Goal: Information Seeking & Learning: Check status

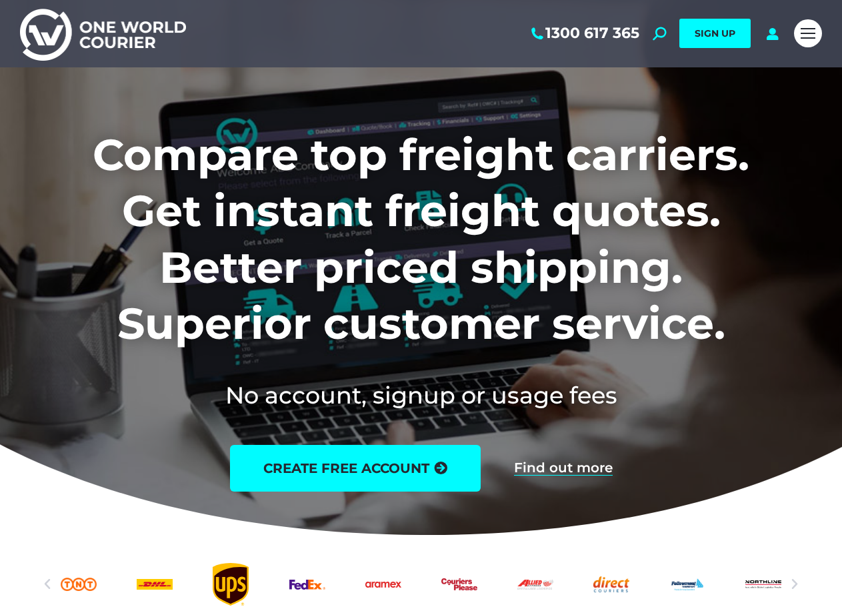
click at [794, 30] on div "1300 617 365 Search: *** SIGN UP Search: ***" at bounding box center [421, 33] width 842 height 67
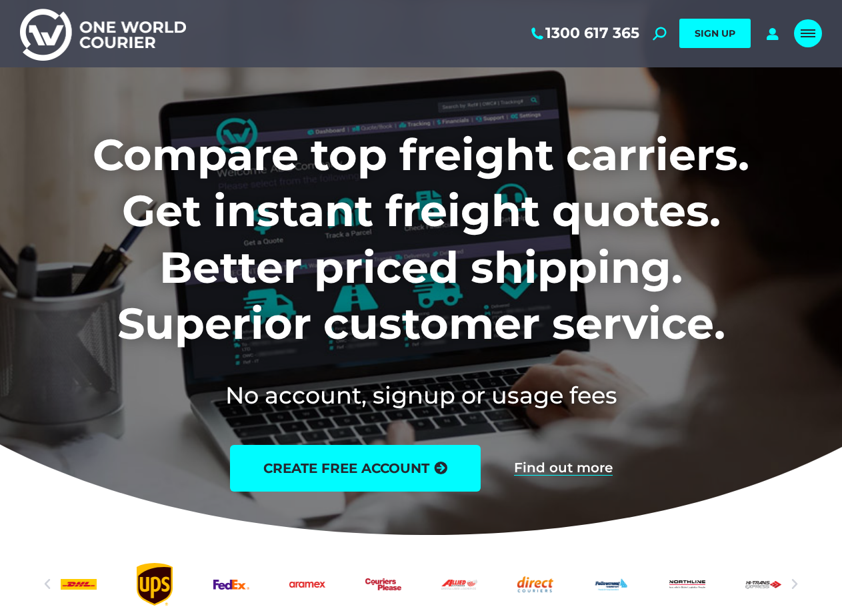
click at [812, 34] on span "Mobile menu icon" at bounding box center [808, 33] width 15 height 1
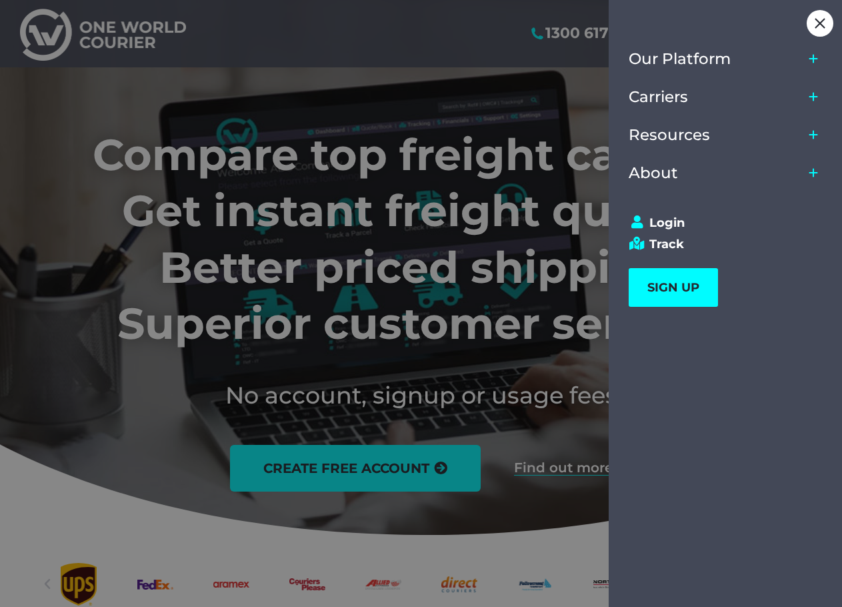
click at [816, 169] on icon "Main Menu" at bounding box center [813, 172] width 11 height 11
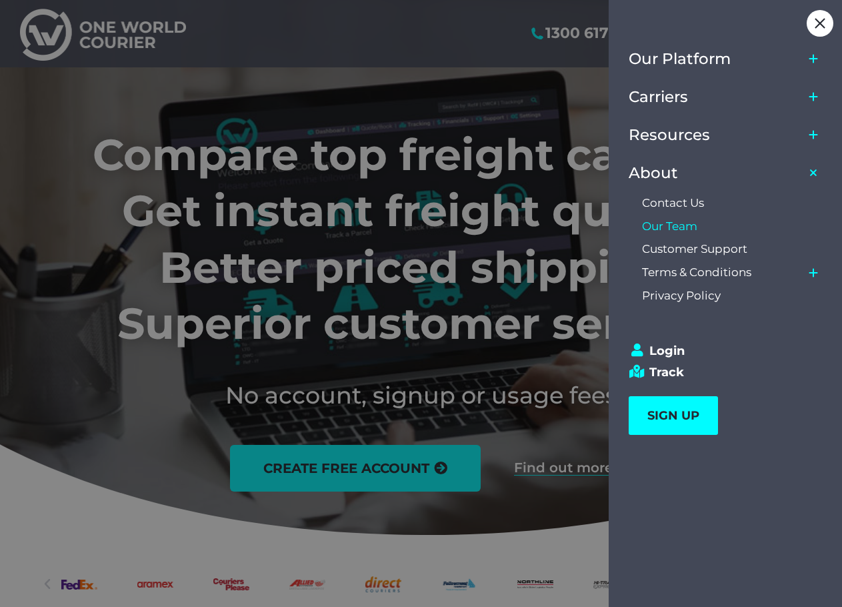
click at [672, 221] on span "Our Team" at bounding box center [669, 226] width 55 height 14
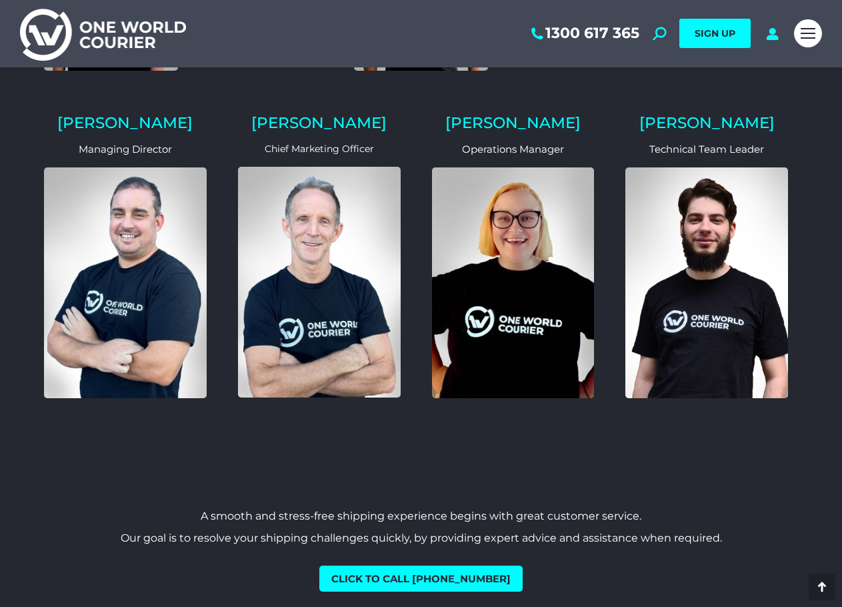
scroll to position [1184, 0]
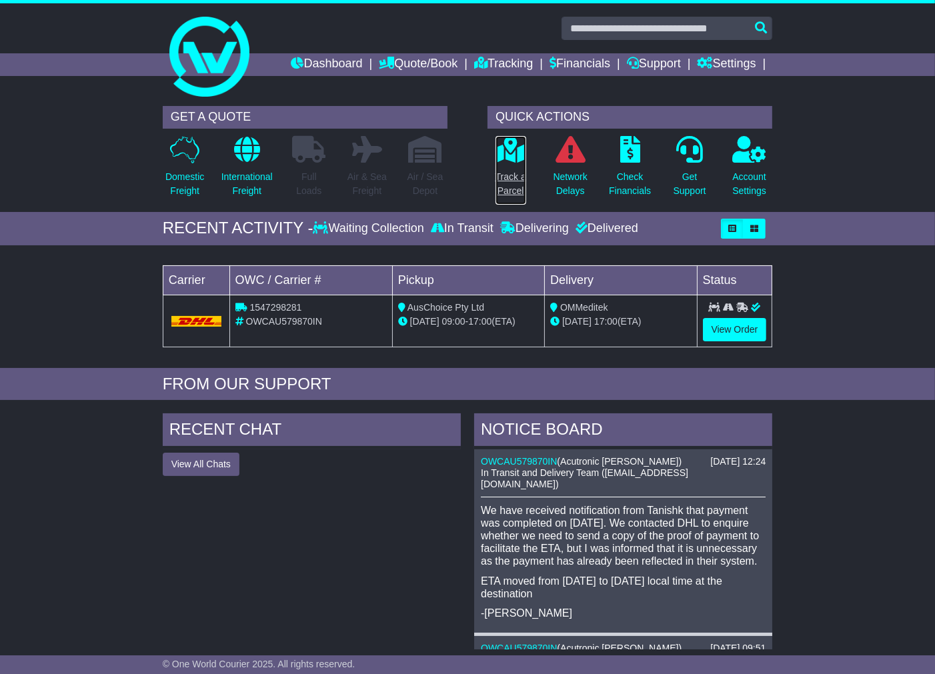
click at [516, 172] on p "Track a Parcel" at bounding box center [511, 184] width 31 height 28
click at [530, 457] on link "OWCAU579870IN" at bounding box center [519, 461] width 76 height 11
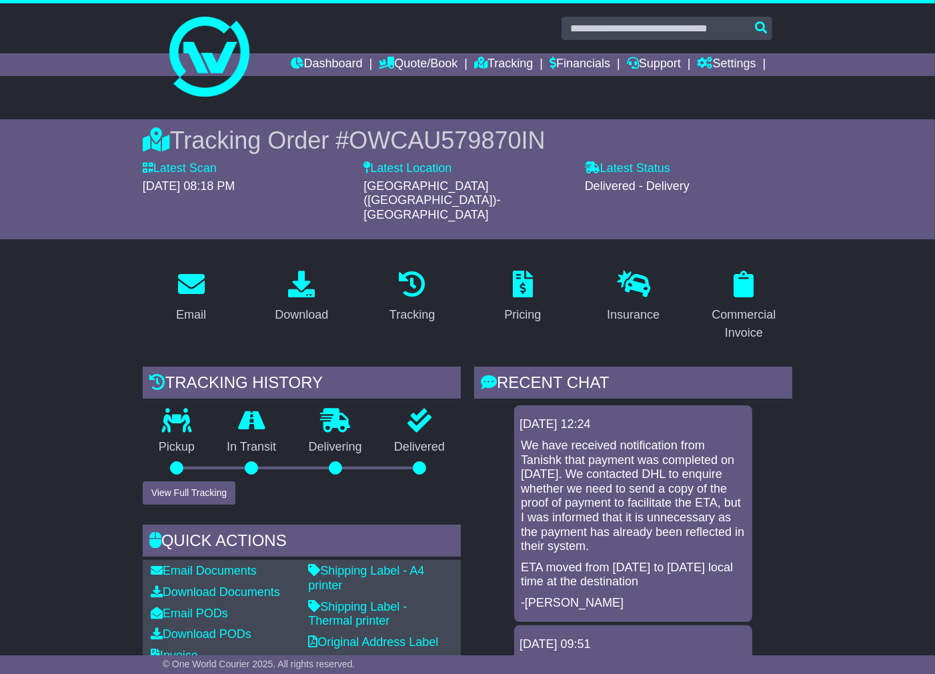
click at [466, 122] on div "Tracking Order # OWCAU579870IN Latest Scan [DATE] 08:18 PM Latest Status - Deli…" at bounding box center [468, 179] width 624 height 120
click at [464, 129] on span "OWCAU579870IN" at bounding box center [447, 140] width 196 height 27
copy span "OWCAU579870IN"
